Goal: Task Accomplishment & Management: Manage account settings

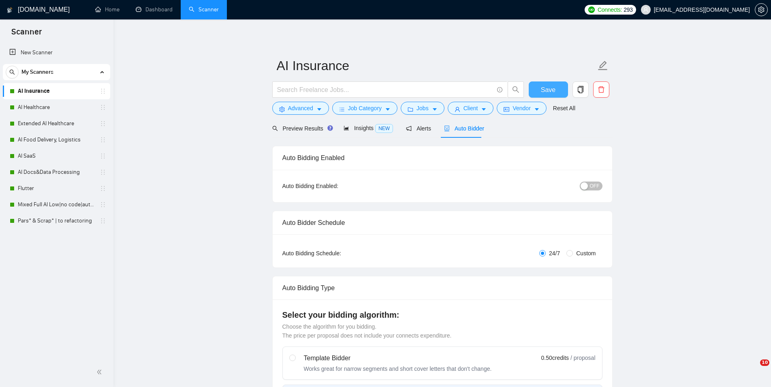
click at [561, 88] on button "Save" at bounding box center [548, 89] width 39 height 16
click at [60, 108] on link "AI Healthcare" at bounding box center [56, 107] width 77 height 16
click at [462, 129] on span "Auto Bidder" at bounding box center [464, 128] width 40 height 6
click at [590, 185] on span "ON" at bounding box center [588, 186] width 7 height 9
click at [552, 88] on span "Save" at bounding box center [548, 90] width 15 height 10
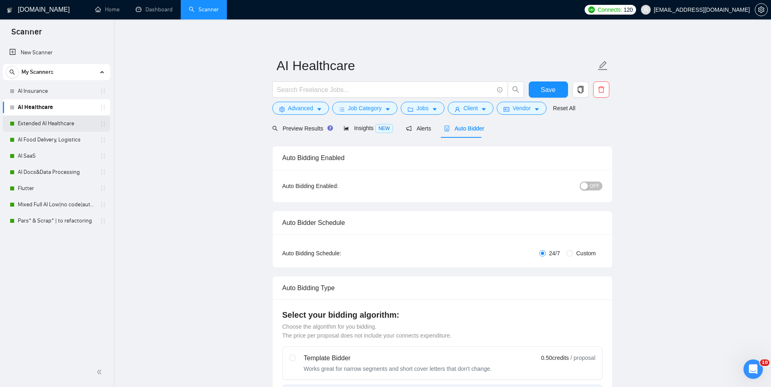
click at [47, 121] on link "Extended AI Healthcare" at bounding box center [56, 123] width 77 height 16
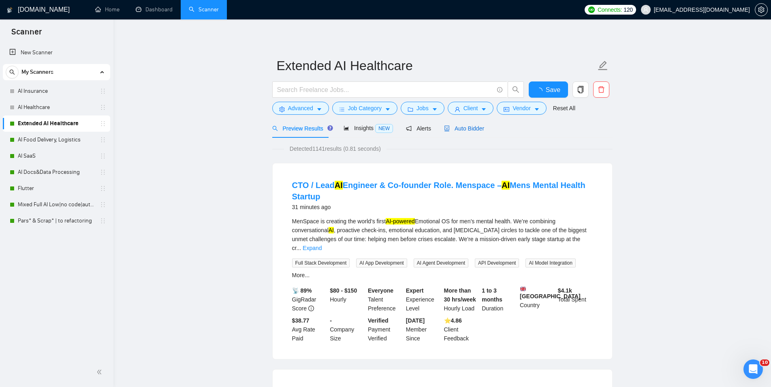
click at [476, 132] on div "Auto Bidder" at bounding box center [464, 128] width 40 height 9
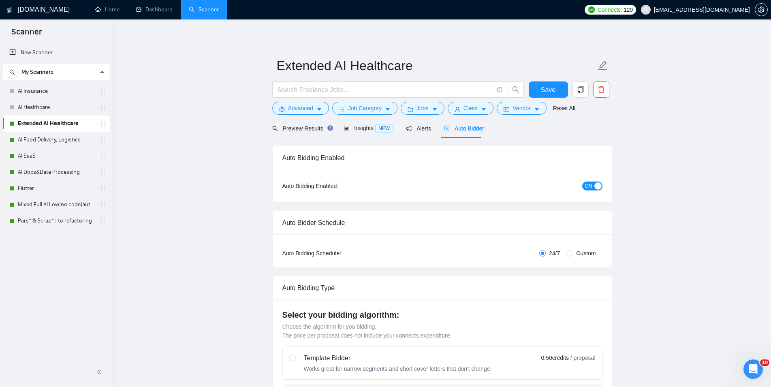
click at [593, 184] on button "ON" at bounding box center [592, 186] width 20 height 9
click at [549, 88] on span "Save" at bounding box center [548, 90] width 15 height 10
click at [67, 137] on link "AI Food Delivery, Logistics" at bounding box center [56, 140] width 77 height 16
checkbox input "true"
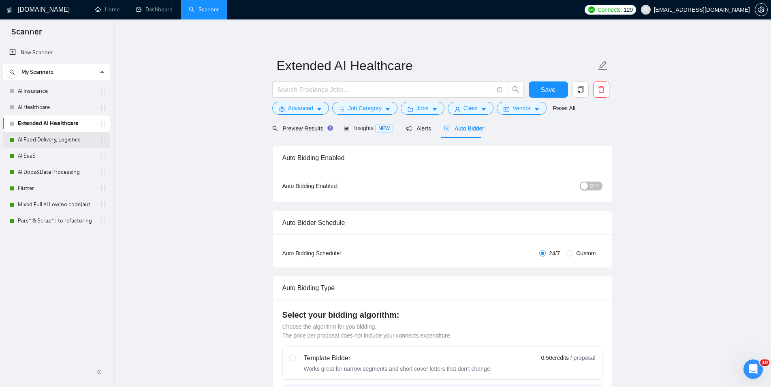
click at [64, 140] on link "AI Food Delivery, Logistics" at bounding box center [56, 140] width 77 height 16
click at [556, 90] on button "Save" at bounding box center [548, 89] width 39 height 16
click at [58, 143] on link "AI Food Delivery, Logistics" at bounding box center [56, 140] width 77 height 16
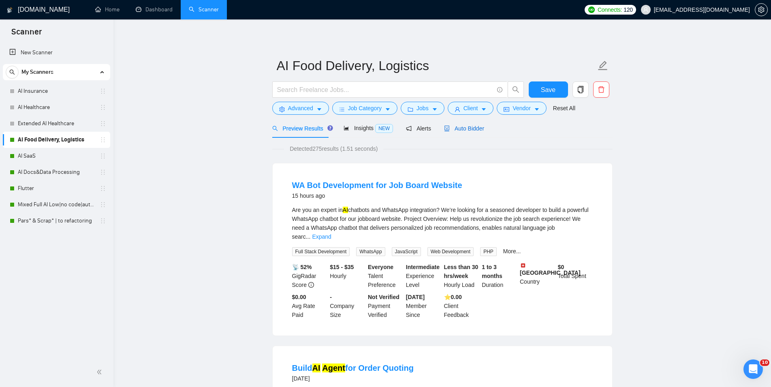
click at [457, 124] on div "Auto Bidder" at bounding box center [464, 128] width 40 height 9
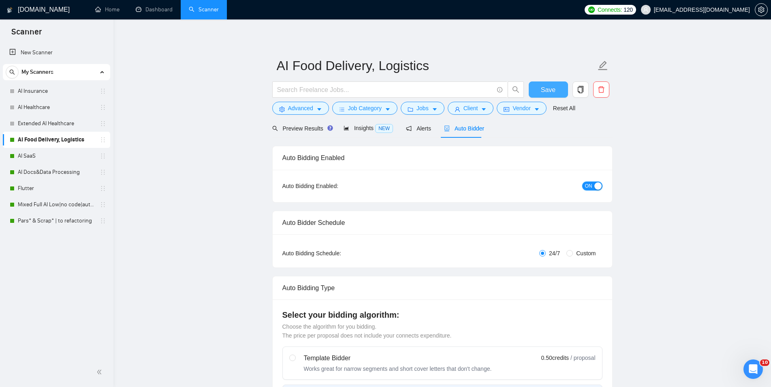
click at [597, 184] on div "button" at bounding box center [597, 185] width 7 height 7
click at [555, 85] on span "Save" at bounding box center [548, 90] width 15 height 10
checkbox input "true"
click at [47, 150] on link "AI SaaS" at bounding box center [56, 156] width 77 height 16
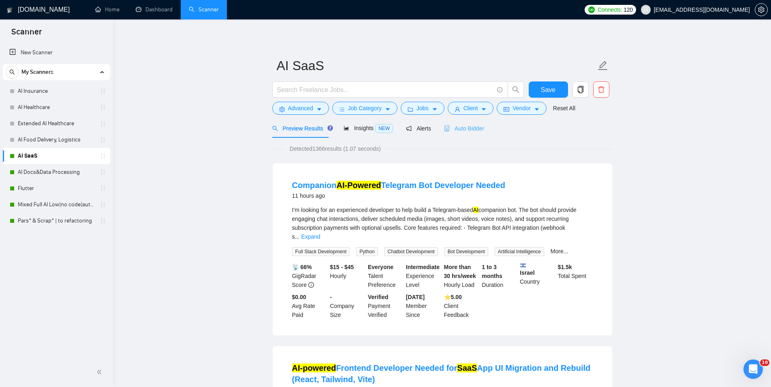
click at [464, 136] on div "Auto Bidder" at bounding box center [464, 128] width 40 height 19
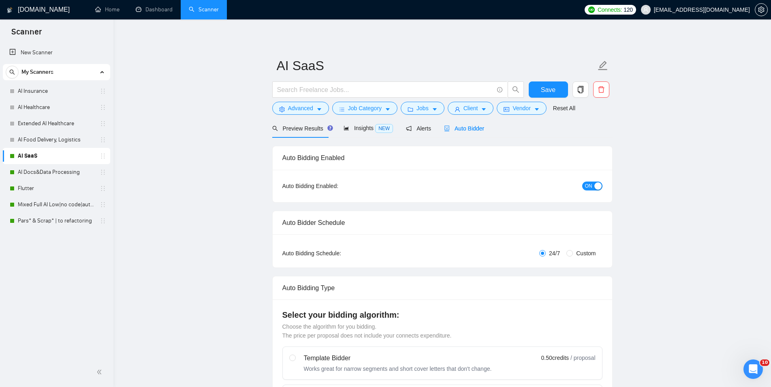
click at [593, 188] on button "ON" at bounding box center [592, 186] width 20 height 9
click at [544, 92] on span "Save" at bounding box center [548, 90] width 15 height 10
click at [65, 166] on link "AI Docs&Data Processing" at bounding box center [56, 172] width 77 height 16
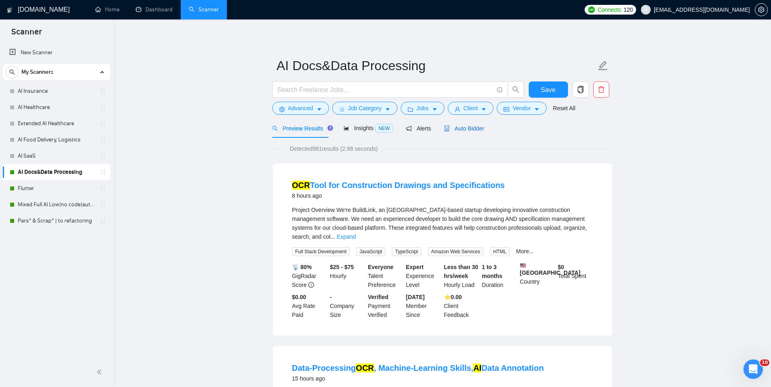
click at [477, 131] on span "Auto Bidder" at bounding box center [464, 128] width 40 height 6
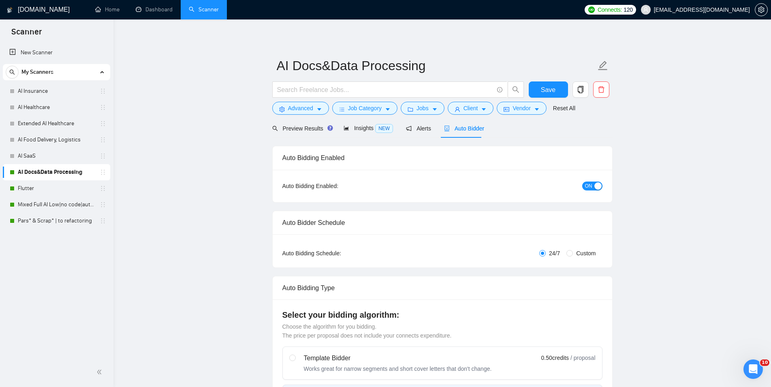
click at [576, 186] on div "ON" at bounding box center [549, 185] width 107 height 9
click at [589, 185] on span "ON" at bounding box center [588, 186] width 7 height 9
click at [552, 85] on span "Save" at bounding box center [548, 90] width 15 height 10
click at [49, 195] on link "Flutter" at bounding box center [56, 188] width 77 height 16
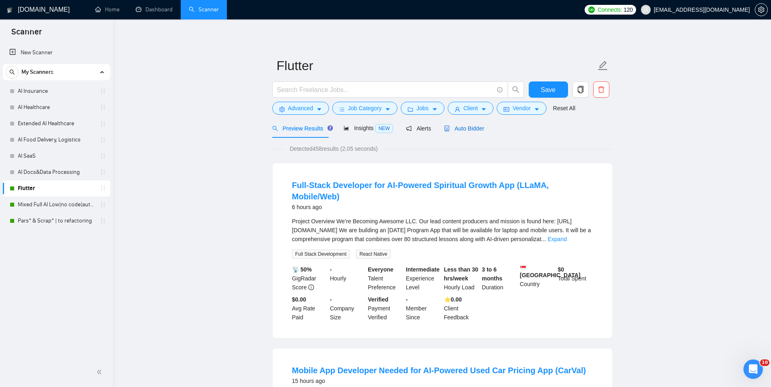
click at [460, 130] on span "Auto Bidder" at bounding box center [464, 128] width 40 height 6
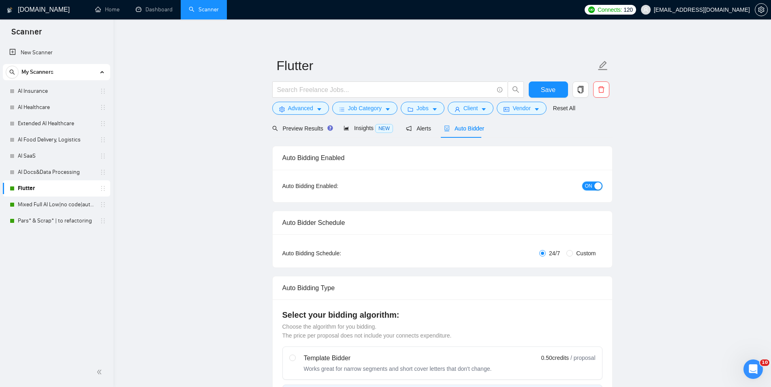
click at [590, 185] on span "ON" at bounding box center [588, 186] width 7 height 9
click at [547, 85] on span "Save" at bounding box center [548, 90] width 15 height 10
click at [25, 200] on link "Mixed Full AI Low|no code|automations" at bounding box center [56, 205] width 77 height 16
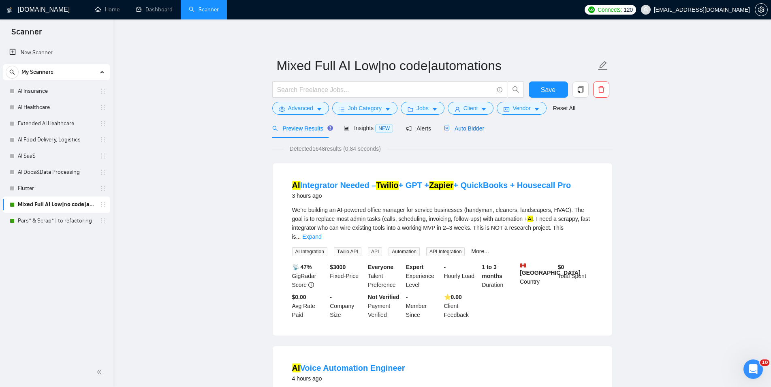
click at [460, 132] on div "Auto Bidder" at bounding box center [464, 128] width 40 height 9
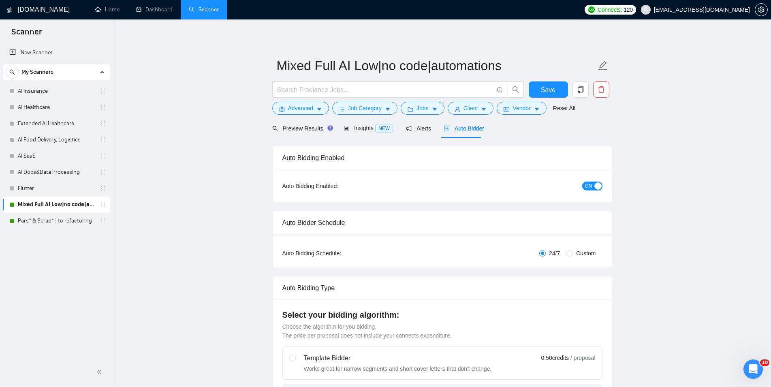
click at [598, 185] on div "button" at bounding box center [597, 185] width 7 height 7
click at [558, 86] on button "Save" at bounding box center [548, 89] width 39 height 16
checkbox input "true"
click at [32, 228] on link "Pars* & Scrap* | to refactoring" at bounding box center [56, 221] width 77 height 16
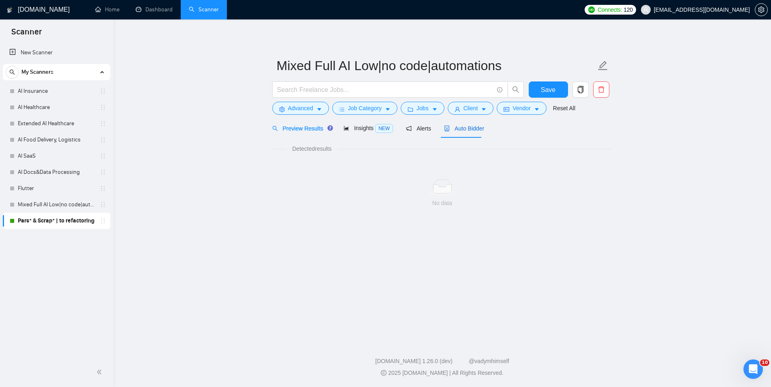
click at [462, 131] on span "Auto Bidder" at bounding box center [464, 128] width 40 height 6
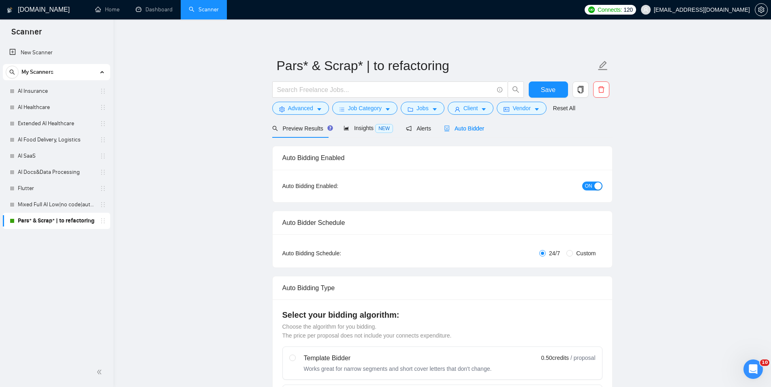
click at [590, 185] on span "ON" at bounding box center [588, 186] width 7 height 9
click at [553, 88] on span "Save" at bounding box center [548, 90] width 15 height 10
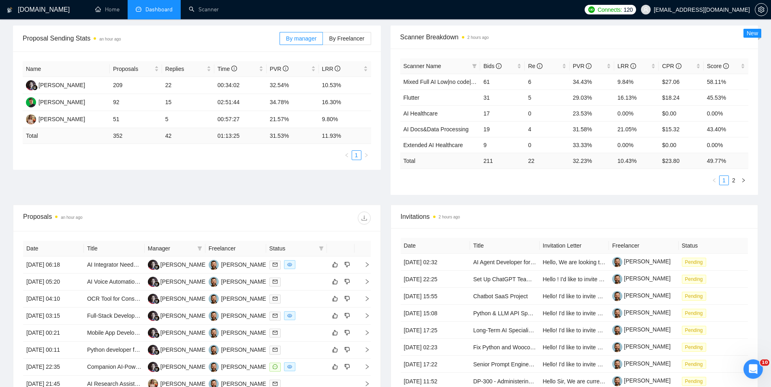
scroll to position [207, 0]
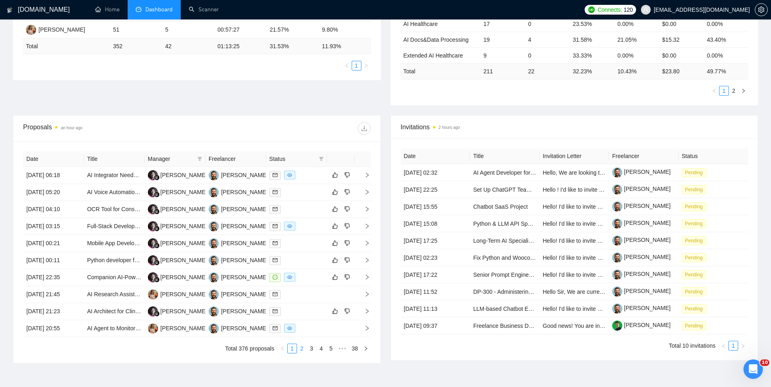
click at [302, 350] on link "2" at bounding box center [301, 348] width 9 height 9
click at [289, 348] on link "1" at bounding box center [292, 348] width 9 height 9
